Goal: Navigation & Orientation: Find specific page/section

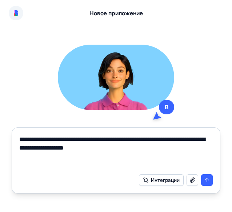
type textarea "**********"
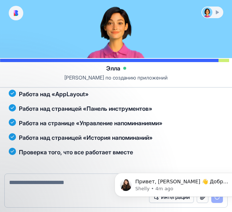
scroll to position [268, 0]
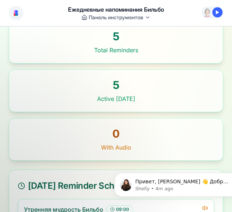
scroll to position [277, 0]
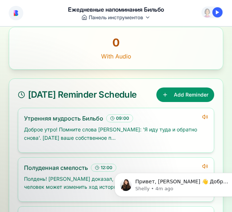
click at [56, 164] on h3 "Полуденная смелость" at bounding box center [56, 168] width 64 height 9
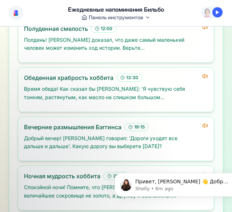
scroll to position [200, 0]
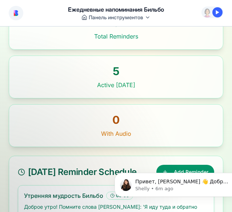
click at [113, 129] on p "With Audio" at bounding box center [116, 133] width 196 height 9
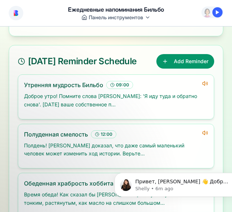
click at [56, 130] on h3 "Полуденная смелость" at bounding box center [56, 134] width 64 height 9
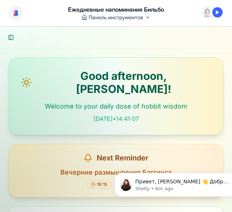
scroll to position [238, 0]
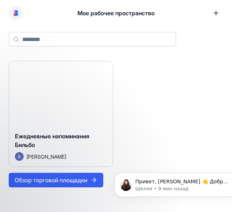
scroll to position [18, 0]
click at [61, 142] on div "Ежедневные напоминания Бильбо" at bounding box center [61, 142] width 92 height 20
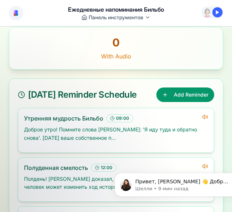
scroll to position [409, 0]
